Goal: Information Seeking & Learning: Find contact information

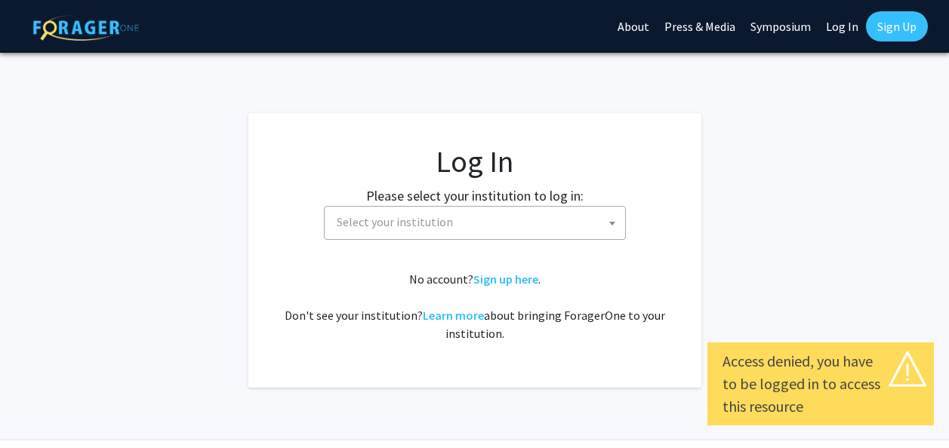
select select
click at [556, 222] on span "Select your institution" at bounding box center [478, 222] width 294 height 31
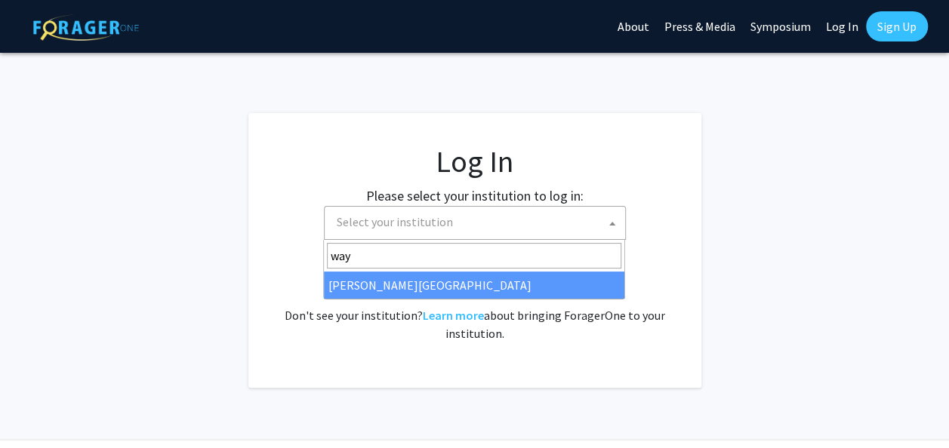
type input "way"
select select "21"
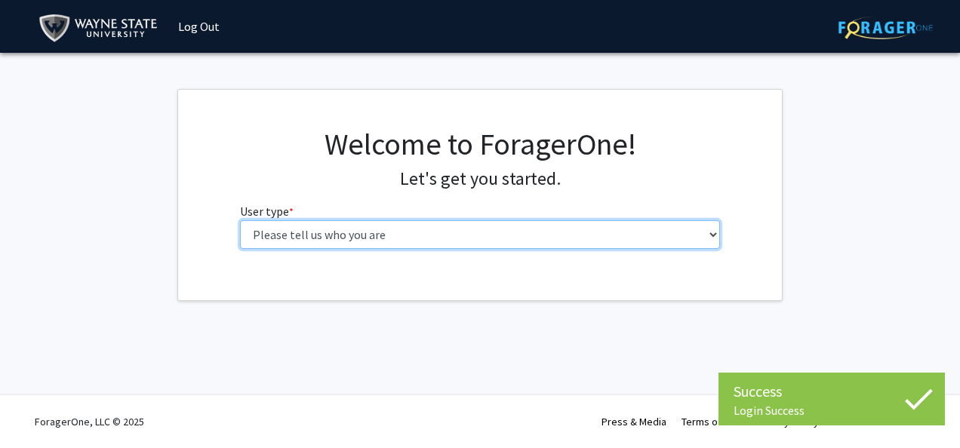
click at [621, 243] on select "Please tell us who you are Undergraduate Student Master's Student Doctoral Cand…" at bounding box center [480, 234] width 481 height 29
select select "1: undergrad"
click at [240, 220] on select "Please tell us who you are Undergraduate Student Master's Student Doctoral Cand…" at bounding box center [480, 234] width 481 height 29
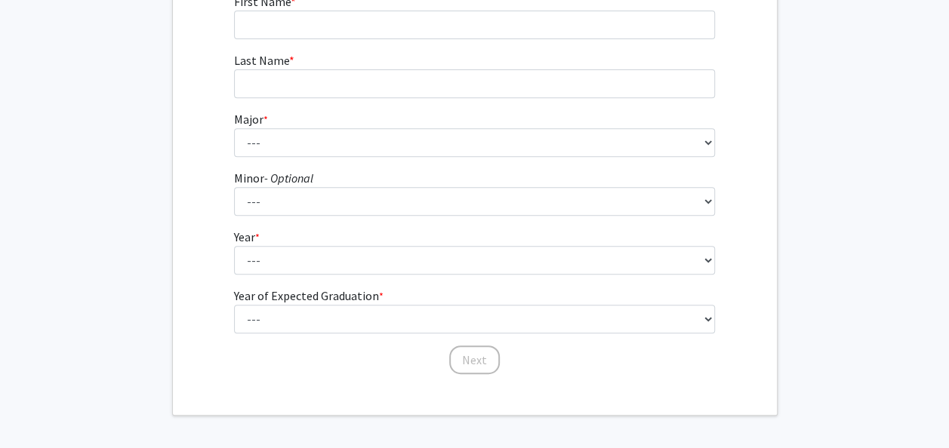
scroll to position [270, 0]
click at [340, 41] on form "First Name * required Last Name * required Major * required --- Accounting Afri…" at bounding box center [474, 175] width 481 height 368
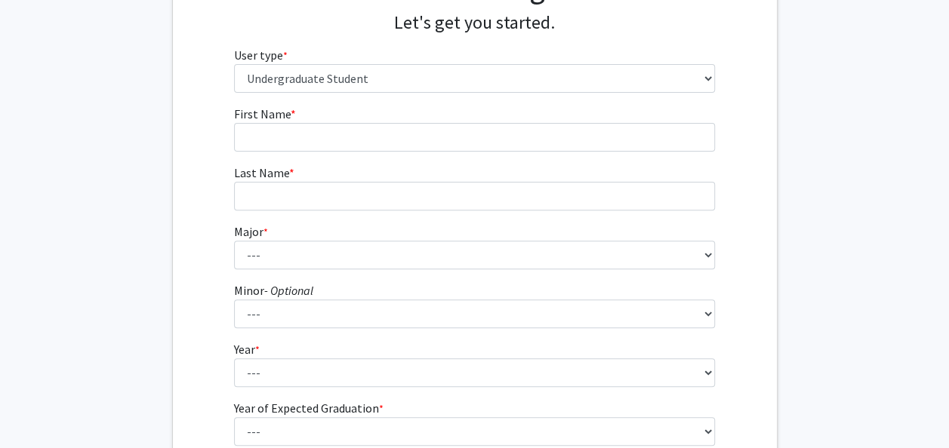
scroll to position [148, 0]
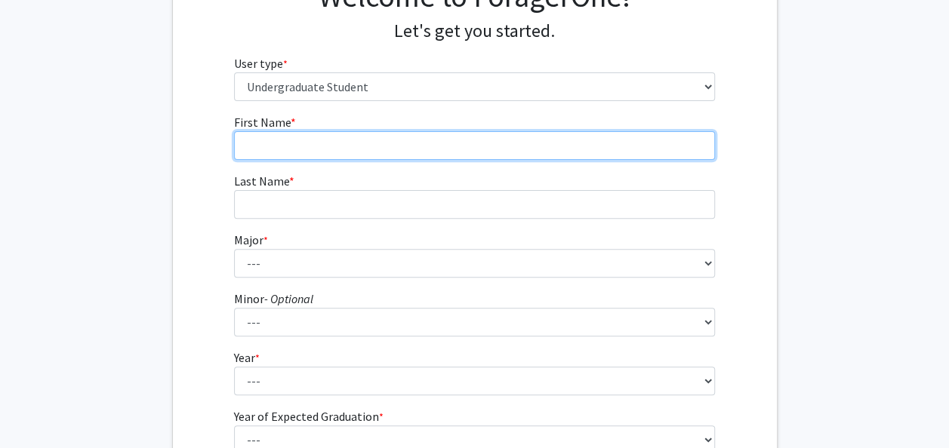
click at [285, 140] on input "First Name * required" at bounding box center [474, 145] width 481 height 29
type input "armani"
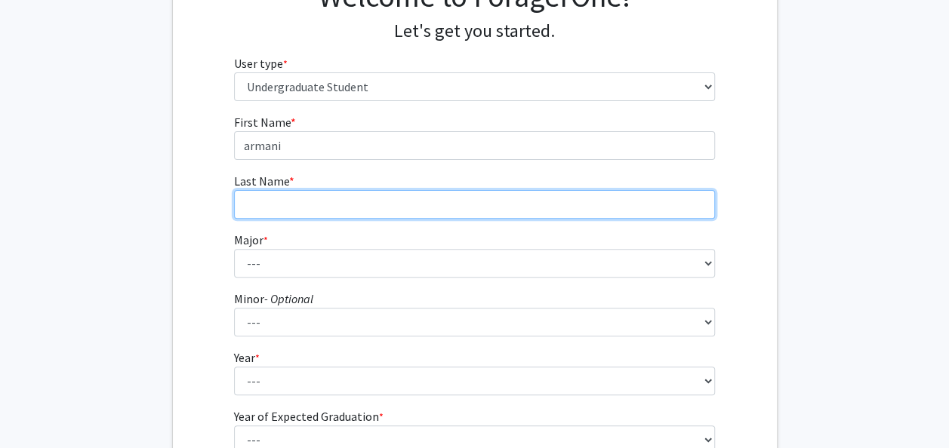
type input "[PERSON_NAME]"
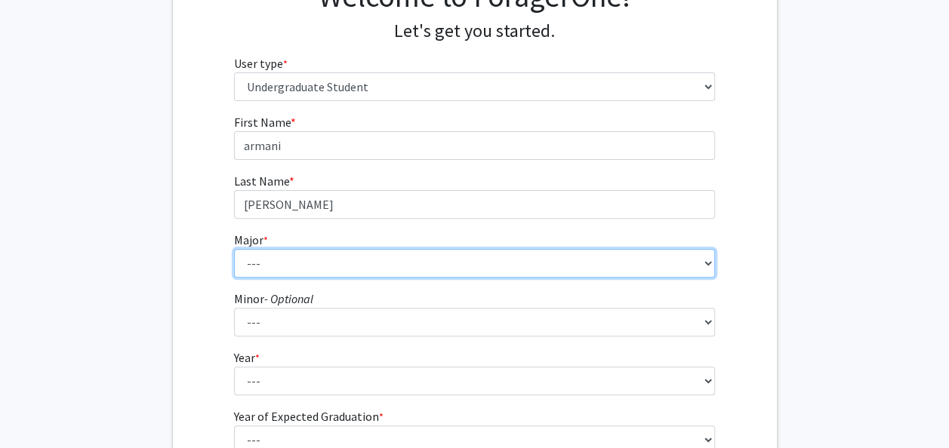
click at [334, 257] on select "--- Accounting African American Studies Anthropology [MEDICAL_DATA] Arabic for …" at bounding box center [474, 263] width 481 height 29
select select "16: 1796"
click at [234, 249] on select "--- Accounting African American Studies Anthropology [MEDICAL_DATA] Arabic for …" at bounding box center [474, 263] width 481 height 29
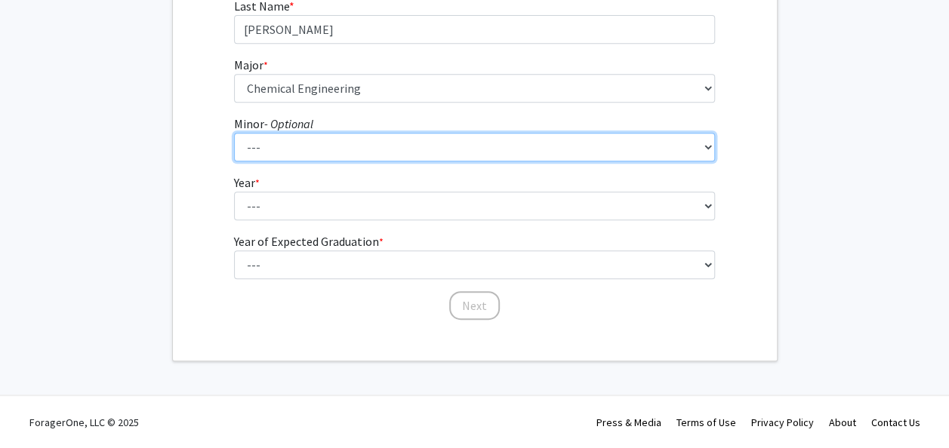
click at [332, 146] on select "--- African American Studies Africana Theatre and Dance Animation and Interacti…" at bounding box center [474, 147] width 481 height 29
select select "2: 1367"
click at [234, 133] on select "--- African American Studies Africana Theatre and Dance Animation and Interacti…" at bounding box center [474, 147] width 481 height 29
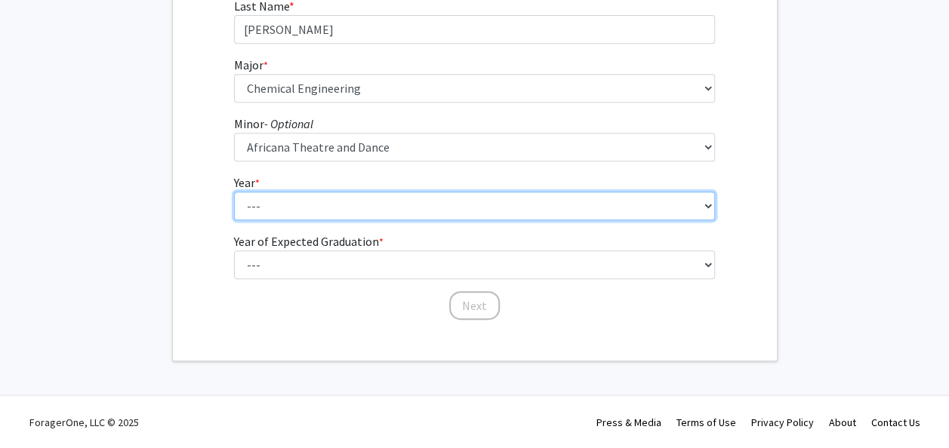
click at [323, 214] on select "--- First-year Sophomore Junior Senior Postbaccalaureate Certificate" at bounding box center [474, 206] width 481 height 29
select select "4: senior"
click at [234, 192] on select "--- First-year Sophomore Junior Senior Postbaccalaureate Certificate" at bounding box center [474, 206] width 481 height 29
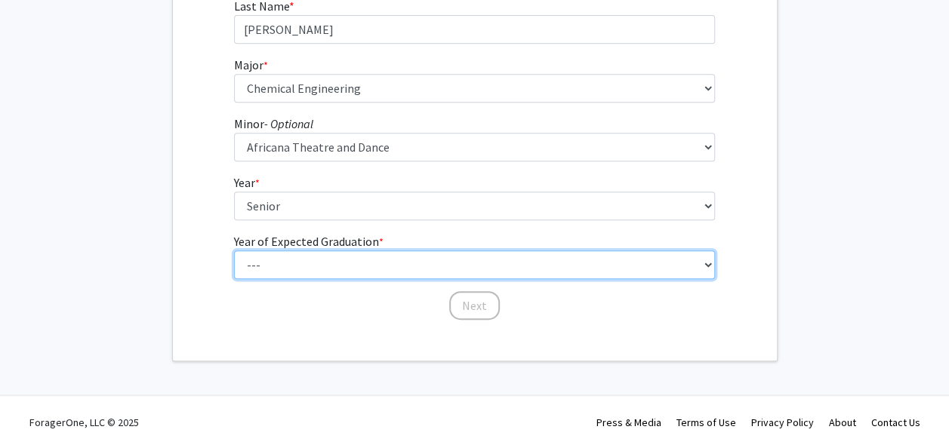
click at [326, 275] on select "--- 2025 2026 2027 2028 2029 2030 2031 2032 2033 2034" at bounding box center [474, 265] width 481 height 29
select select "9: 2033"
click at [234, 251] on select "--- 2025 2026 2027 2028 2029 2030 2031 2032 2033 2034" at bounding box center [474, 265] width 481 height 29
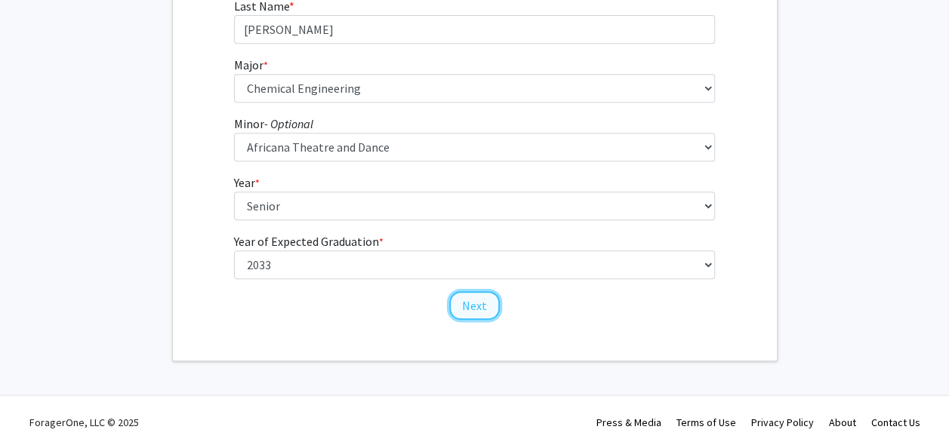
click at [466, 301] on button "Next" at bounding box center [474, 305] width 51 height 29
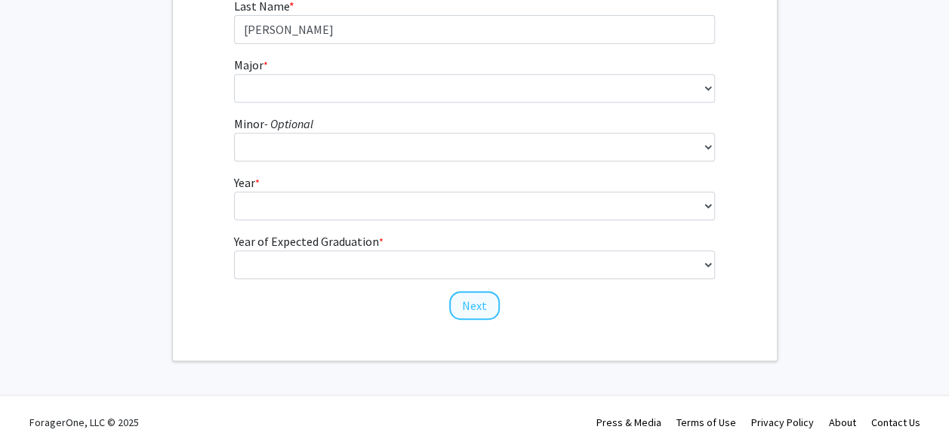
scroll to position [0, 0]
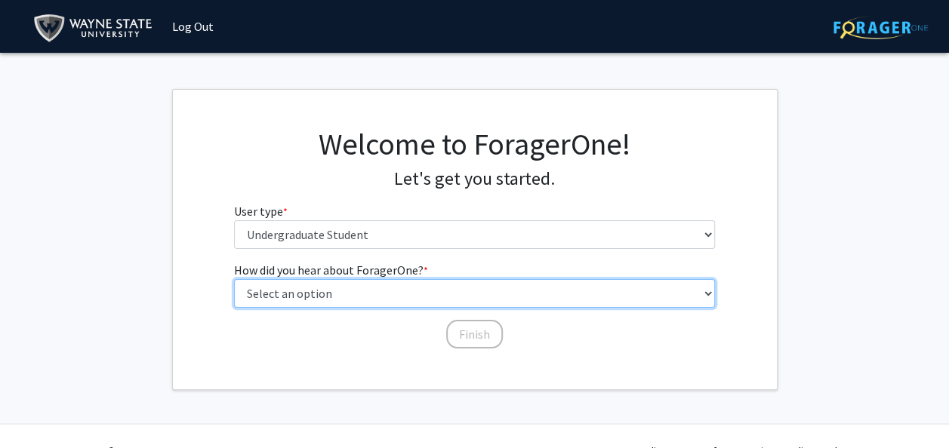
click at [450, 291] on select "Select an option Peer/student recommendation Faculty/staff recommendation Unive…" at bounding box center [474, 293] width 481 height 29
select select "1: peer_recommendation"
click at [234, 279] on select "Select an option Peer/student recommendation Faculty/staff recommendation Unive…" at bounding box center [474, 293] width 481 height 29
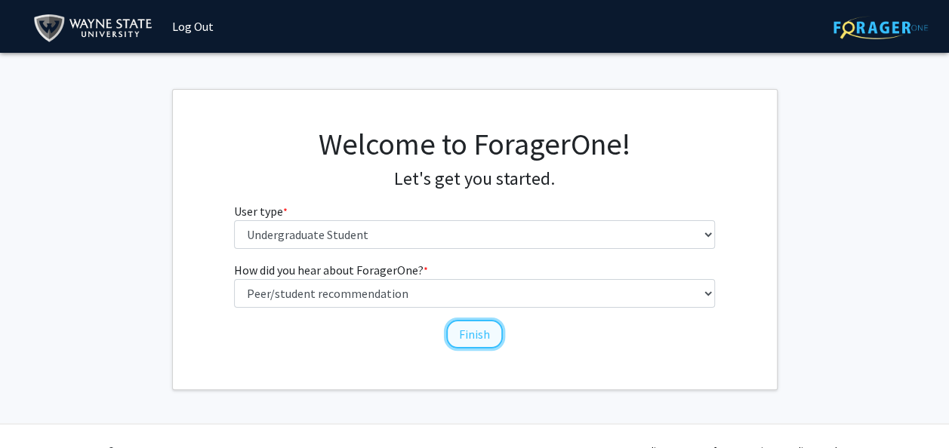
click at [483, 334] on button "Finish" at bounding box center [474, 334] width 57 height 29
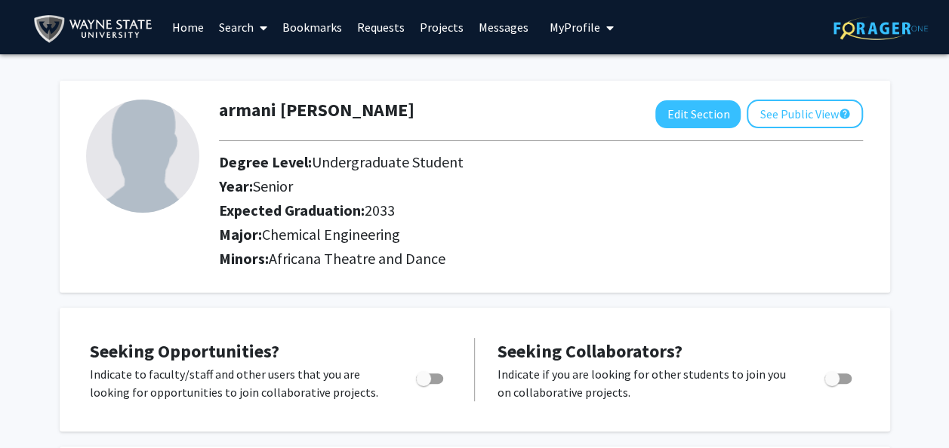
click at [226, 29] on link "Search" at bounding box center [242, 27] width 63 height 53
click at [248, 66] on span "Faculty/Staff" at bounding box center [266, 69] width 111 height 30
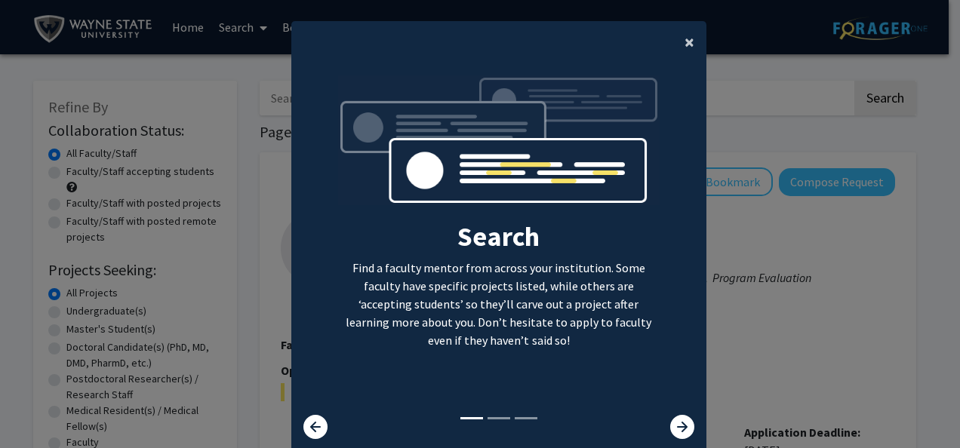
click at [685, 43] on span "×" at bounding box center [690, 41] width 10 height 23
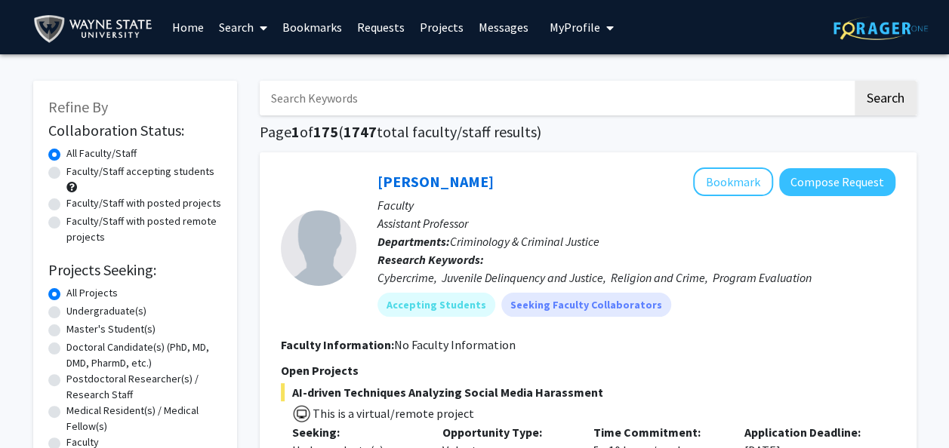
click at [427, 100] on input "Search Keywords" at bounding box center [556, 98] width 593 height 35
type input "physics"
click at [855, 81] on button "Search" at bounding box center [886, 98] width 62 height 35
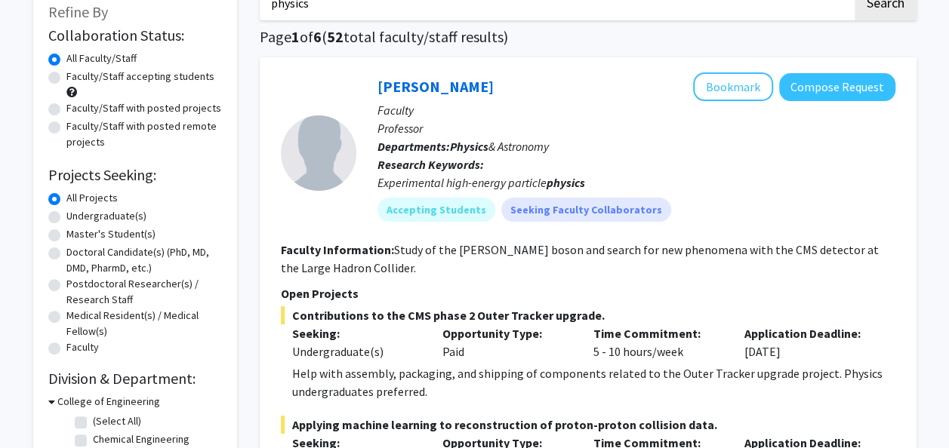
scroll to position [109, 0]
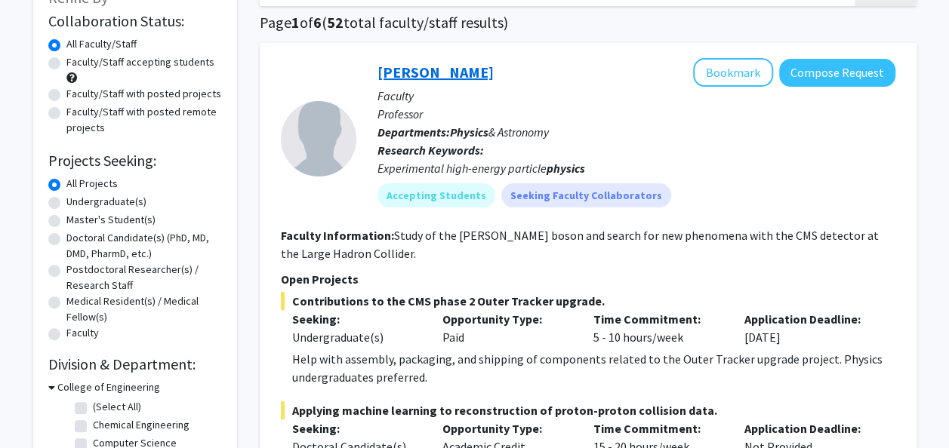
click at [419, 71] on link "[PERSON_NAME]" at bounding box center [435, 72] width 116 height 19
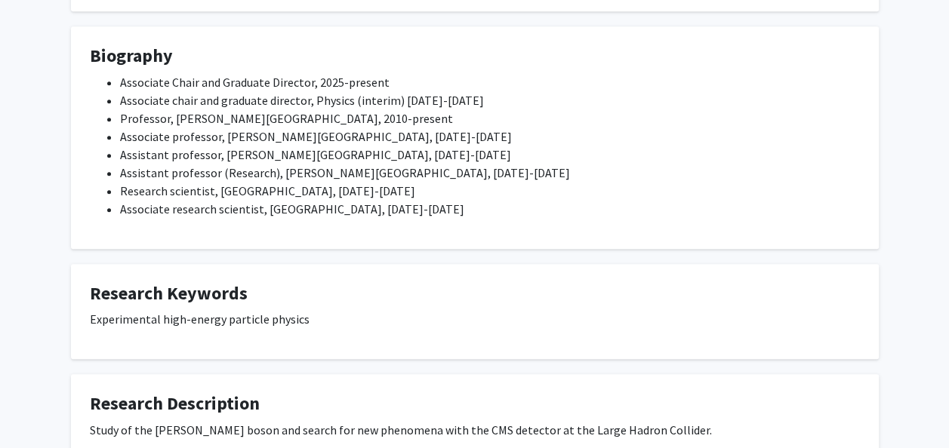
scroll to position [531, 0]
click at [341, 226] on div "Associate Chair and Graduate Director, 2025-present Associate chair and graduat…" at bounding box center [475, 152] width 770 height 157
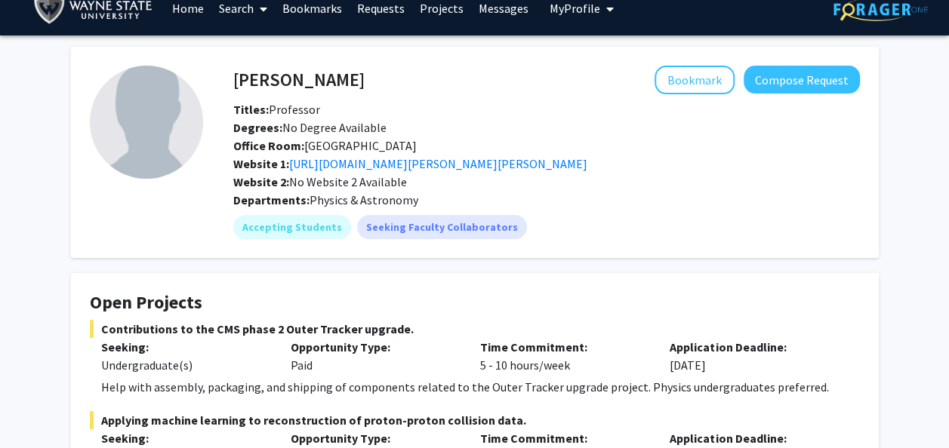
scroll to position [17, 0]
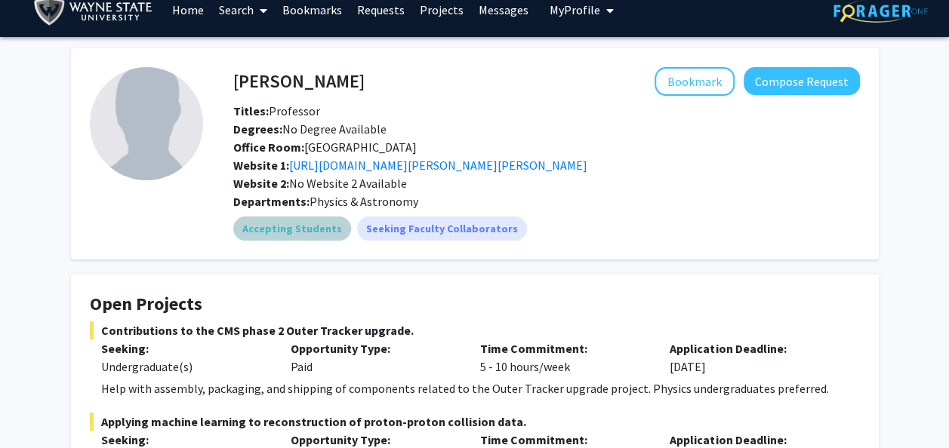
click at [341, 226] on div "Accepting Students Seeking Faculty Collaborators" at bounding box center [546, 229] width 633 height 30
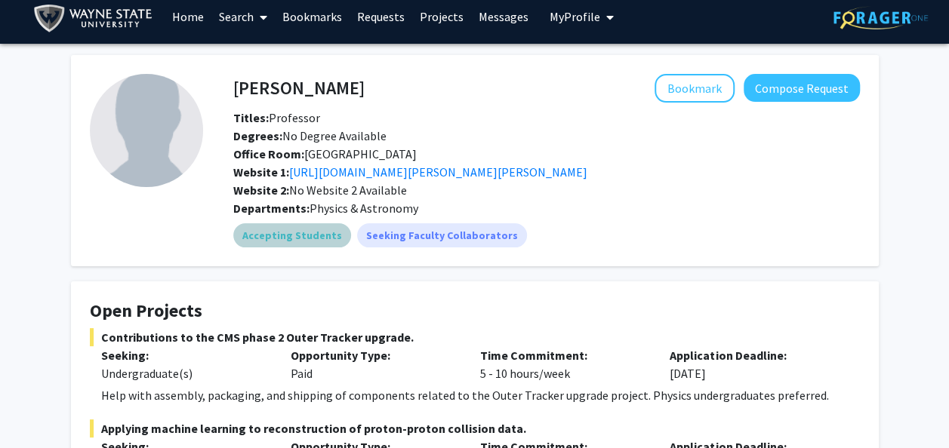
scroll to position [0, 0]
